Goal: Transaction & Acquisition: Purchase product/service

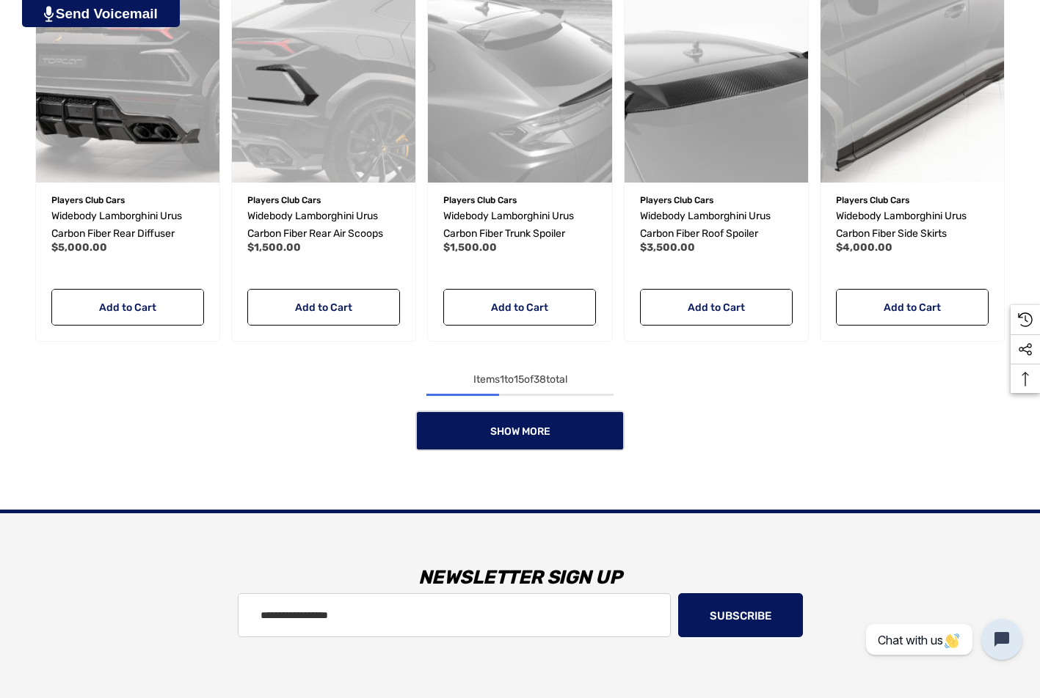
scroll to position [1174, 0]
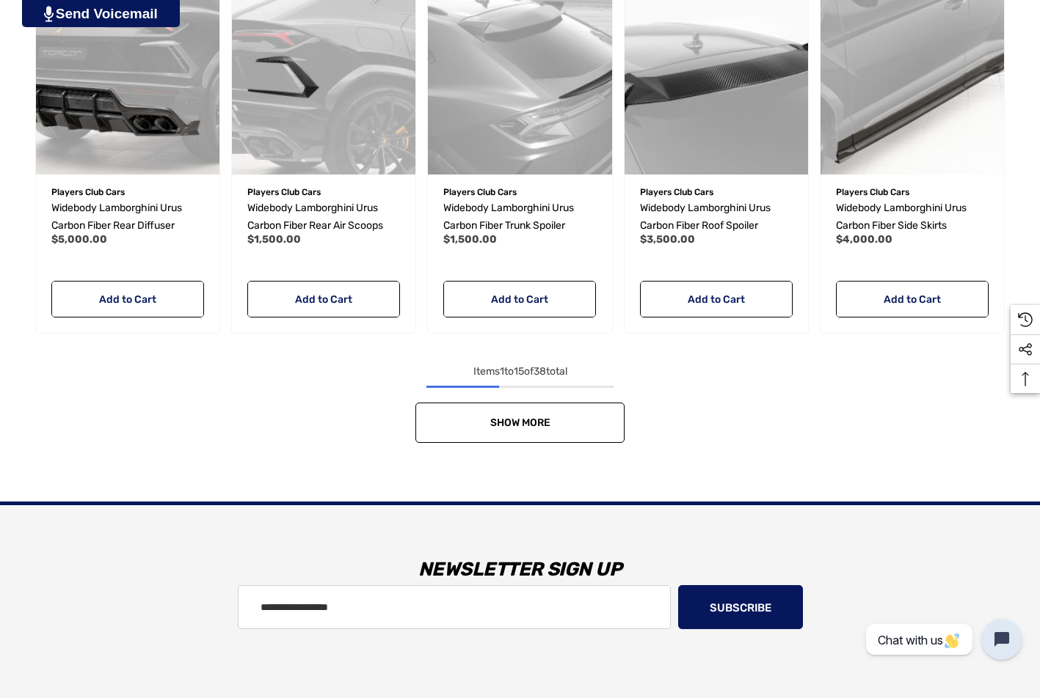
click at [506, 442] on link "Show More" at bounding box center [519, 423] width 209 height 40
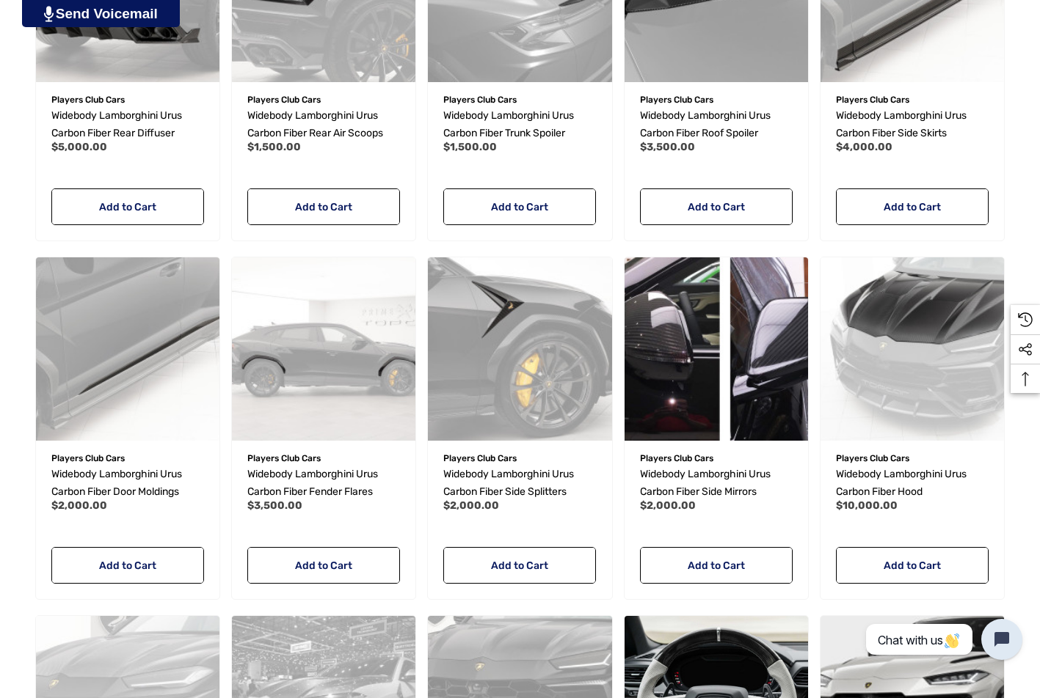
scroll to position [1321, 0]
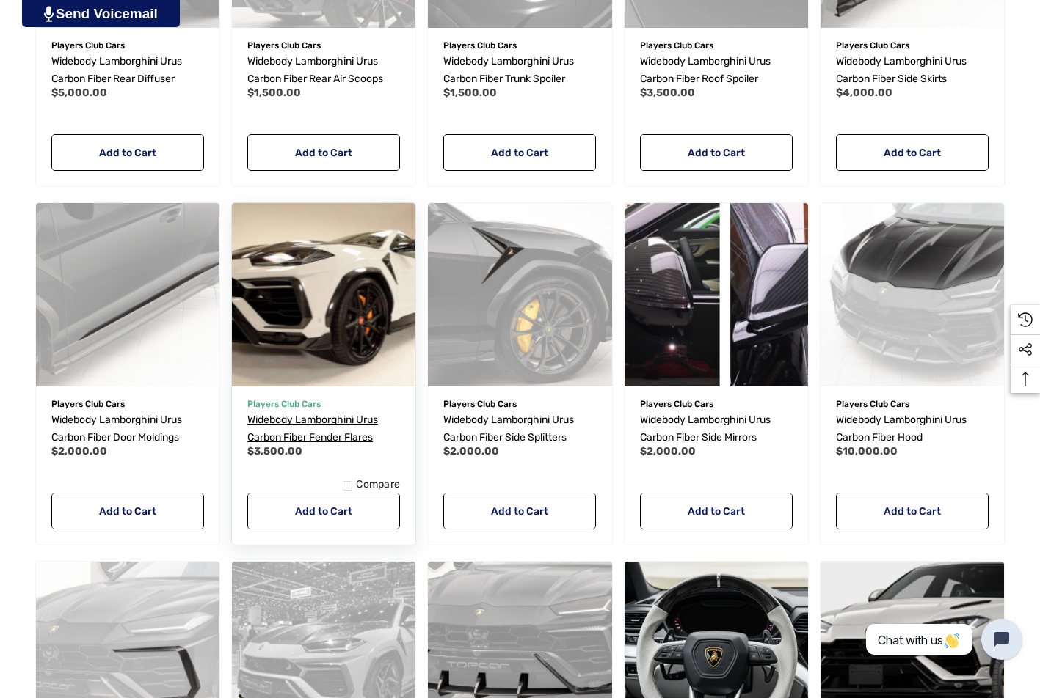
click at [318, 420] on span "Widebody Lamborghini Urus Carbon Fiber Fender Flares" at bounding box center [312, 429] width 131 height 30
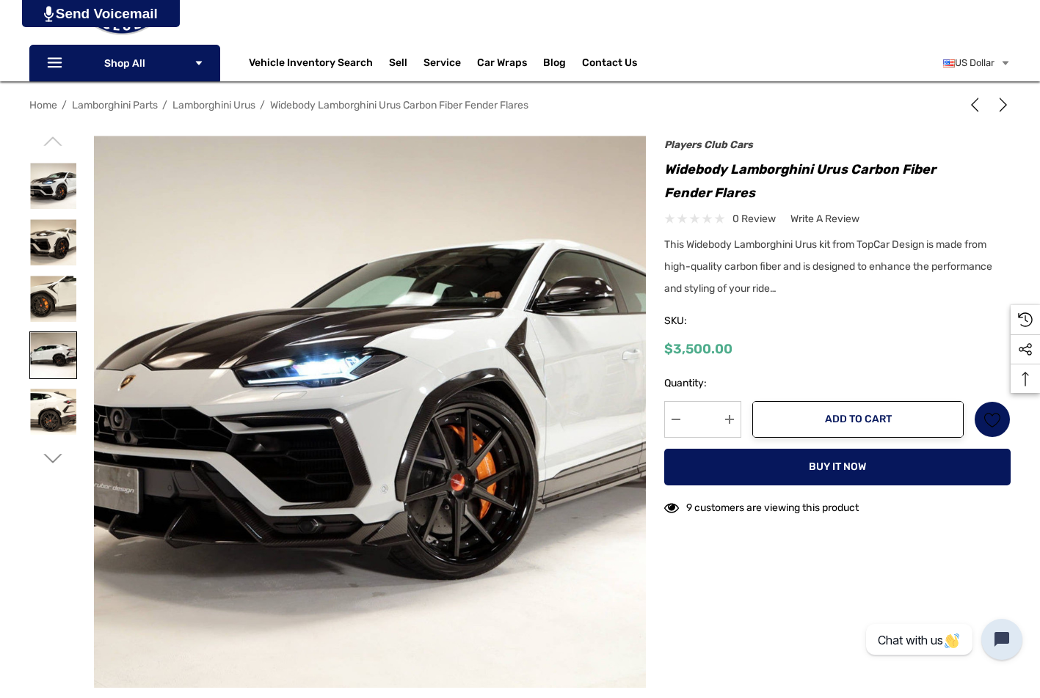
click at [42, 357] on img at bounding box center [53, 355] width 46 height 46
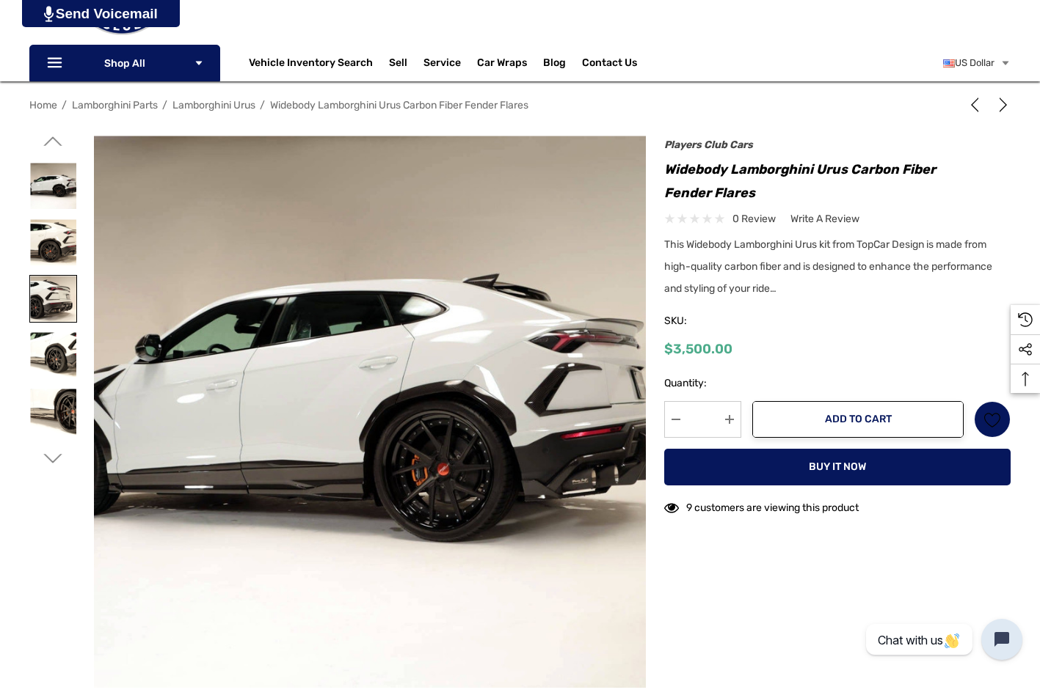
click at [76, 288] on link at bounding box center [53, 299] width 48 height 48
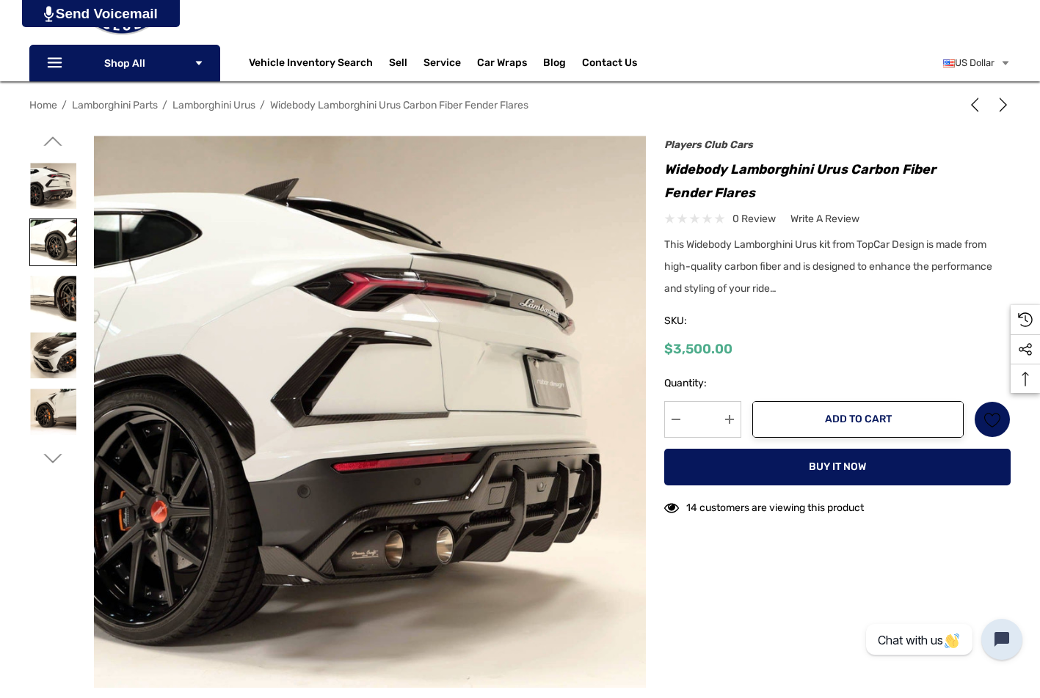
click at [54, 240] on img at bounding box center [53, 242] width 46 height 46
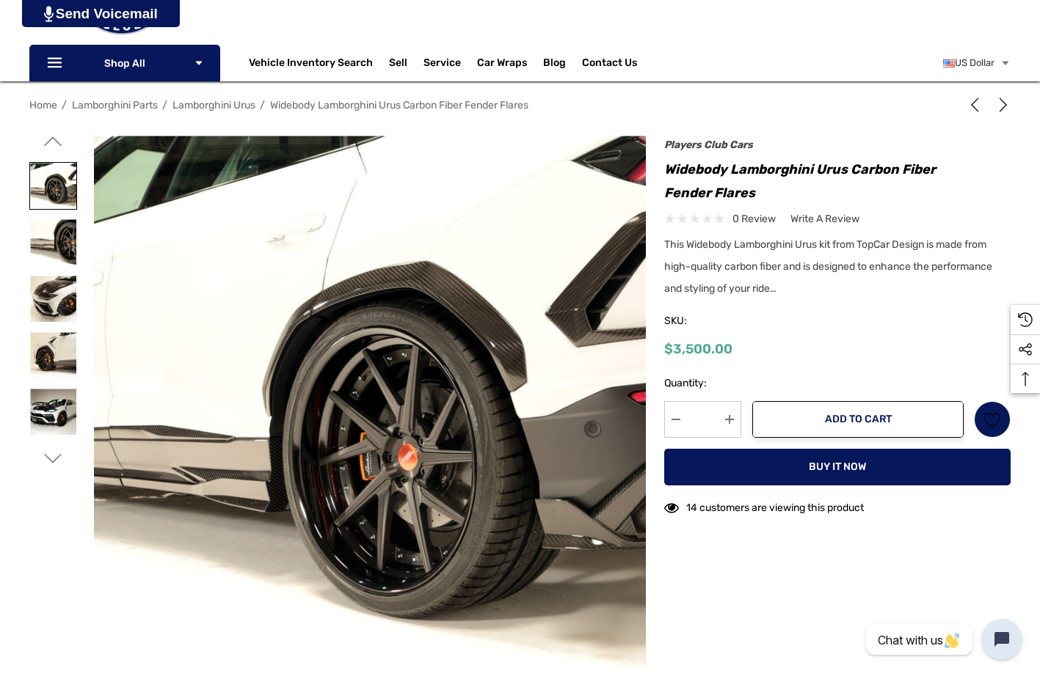
click at [59, 183] on img at bounding box center [53, 186] width 46 height 46
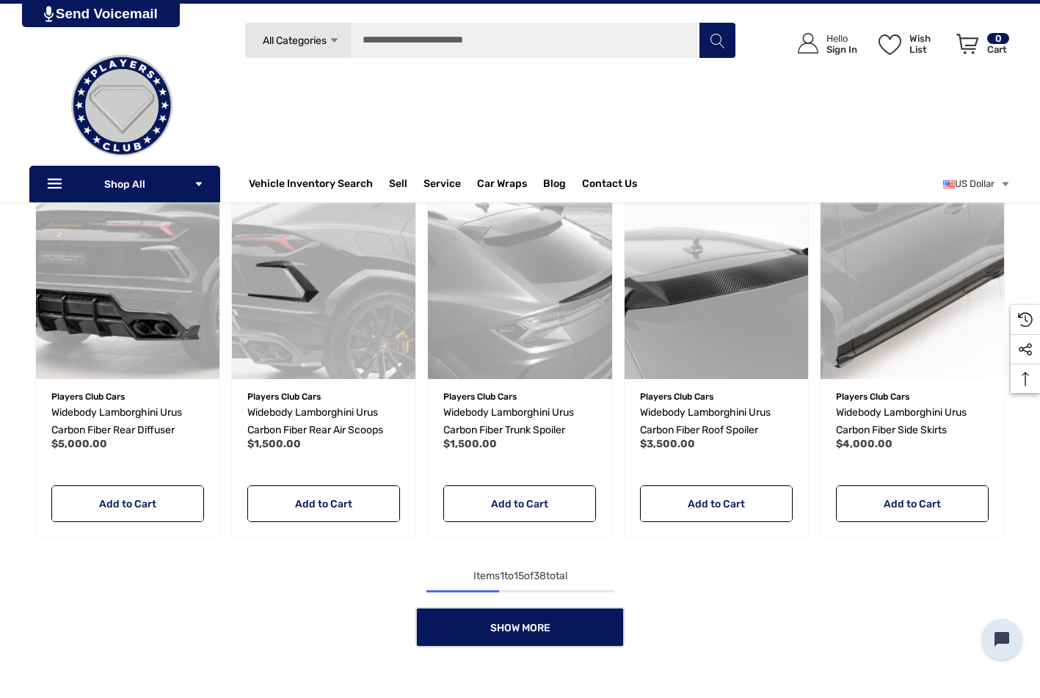
scroll to position [954, 0]
